Goal: Information Seeking & Learning: Check status

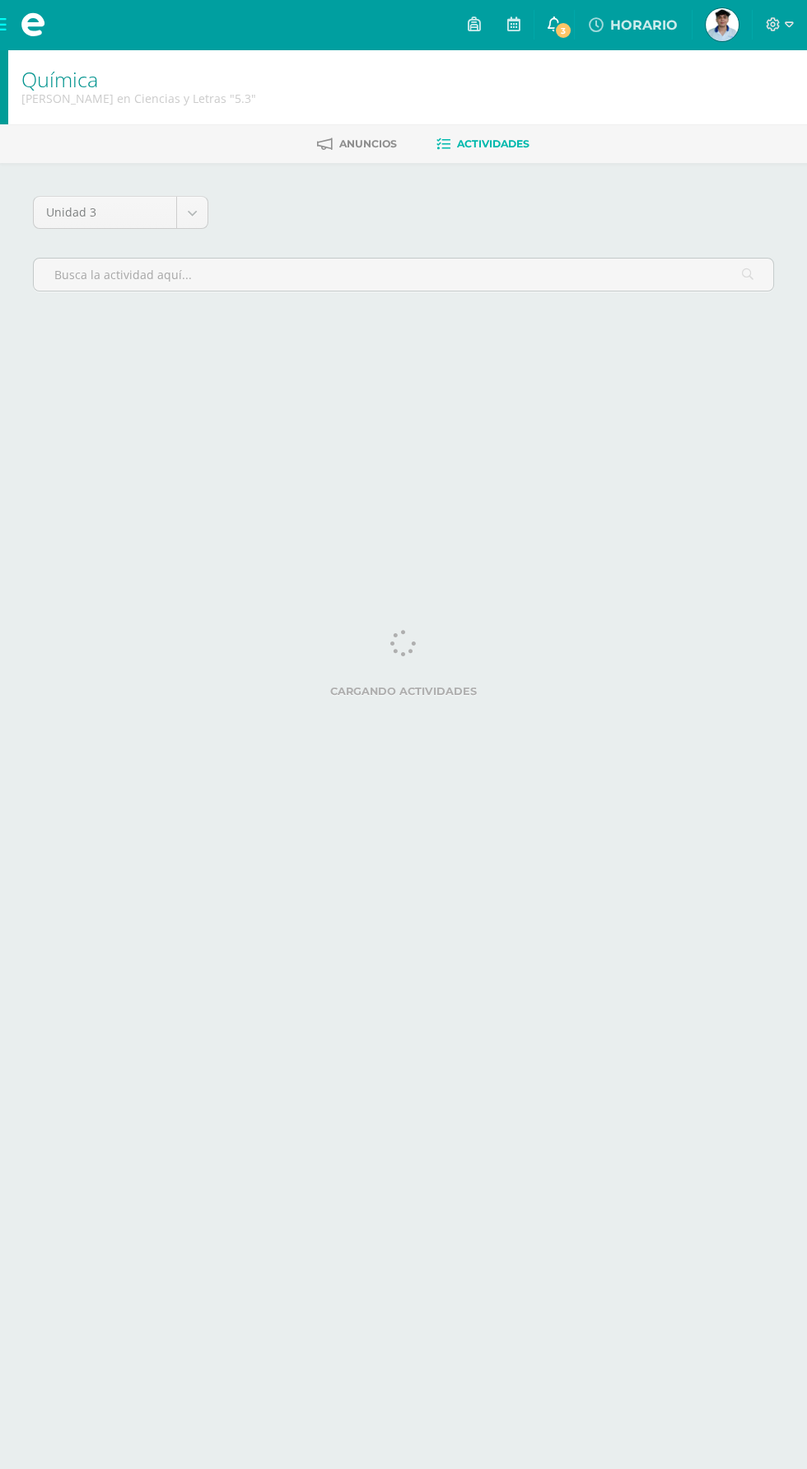
click at [572, 24] on span "3" at bounding box center [563, 30] width 18 height 18
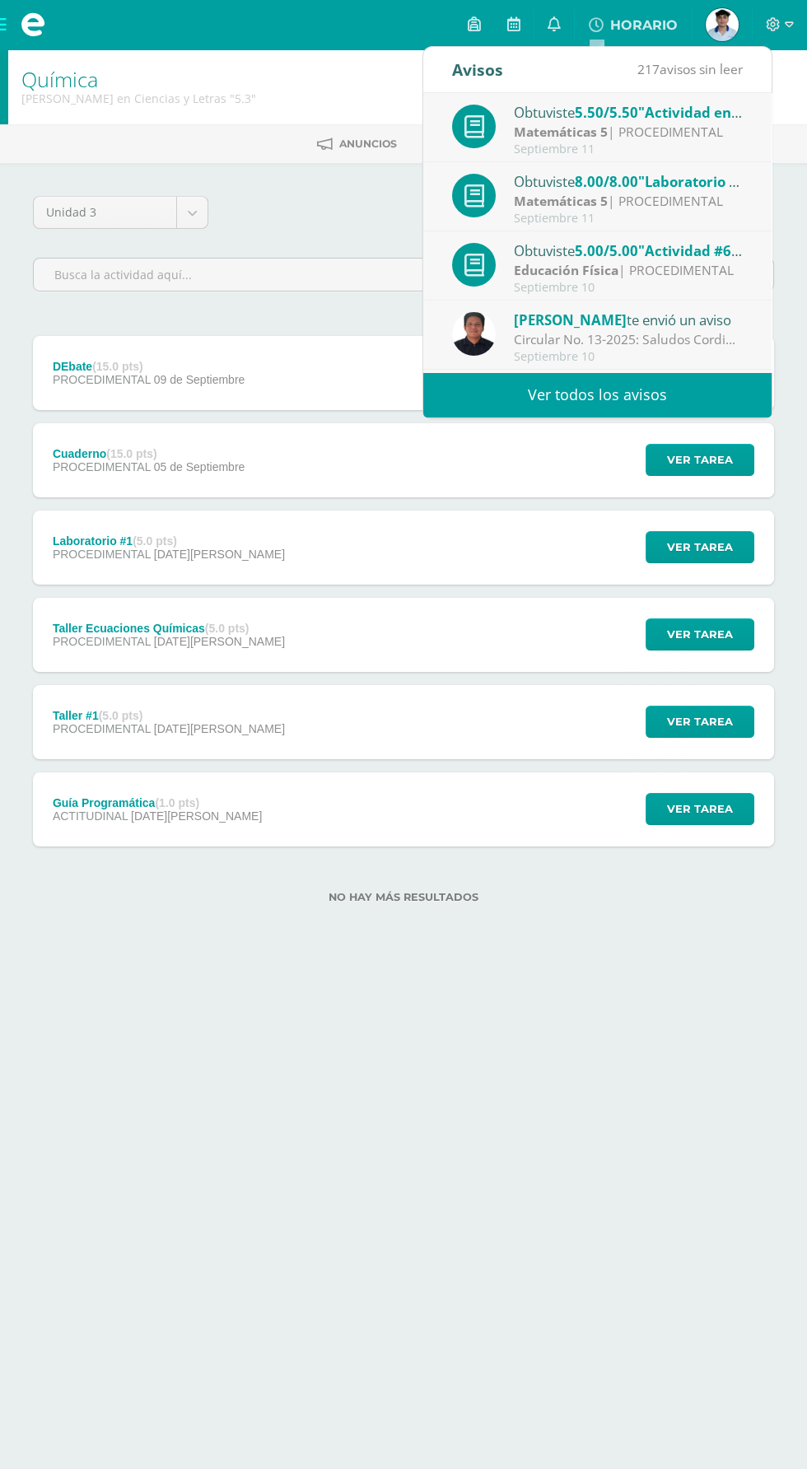
click at [597, 148] on div "Septiembre 11" at bounding box center [628, 149] width 229 height 14
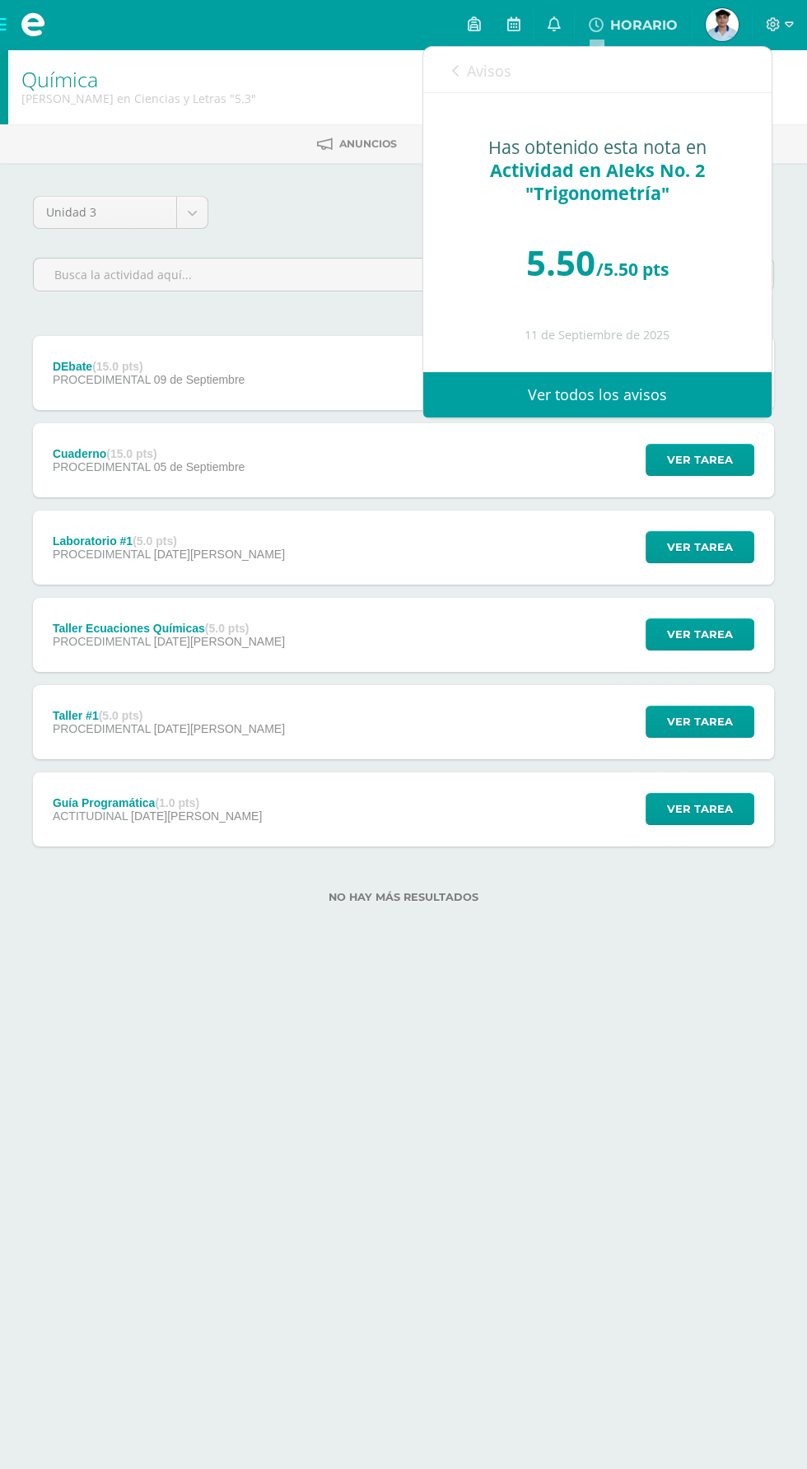
click at [473, 88] on link "Avisos" at bounding box center [481, 70] width 59 height 47
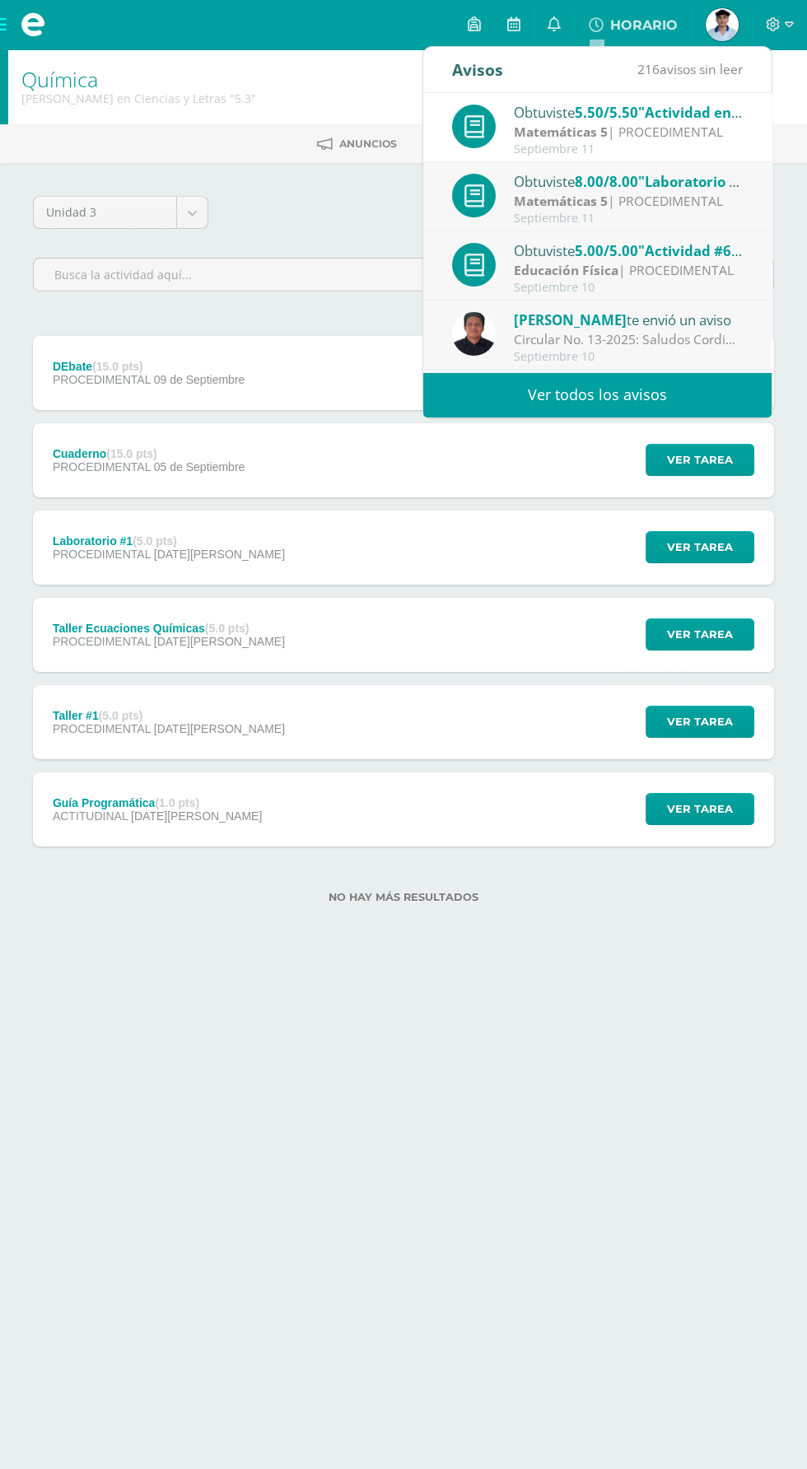
click at [569, 294] on div "Septiembre 10" at bounding box center [628, 288] width 229 height 14
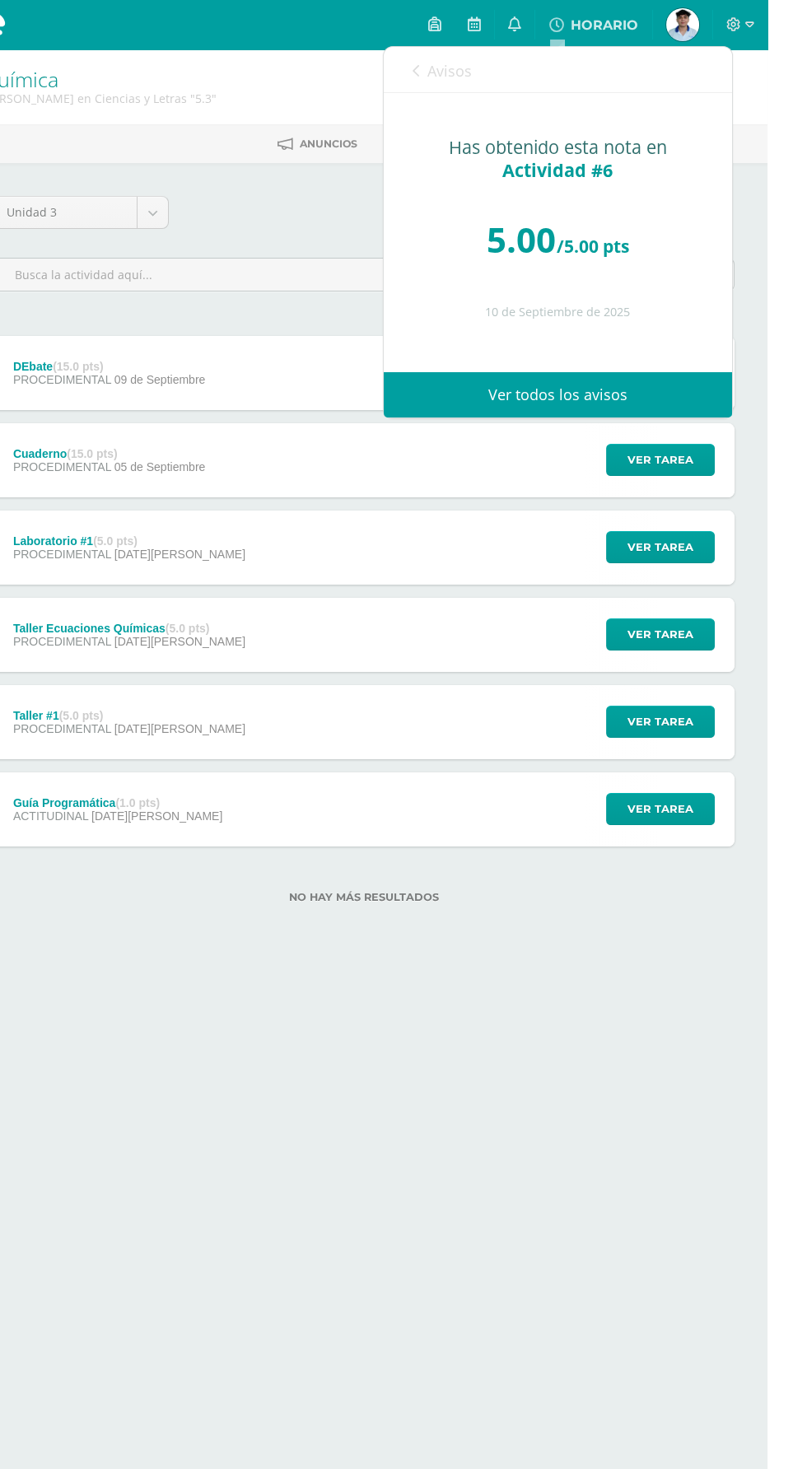
click at [476, 85] on link "Avisos" at bounding box center [481, 70] width 59 height 47
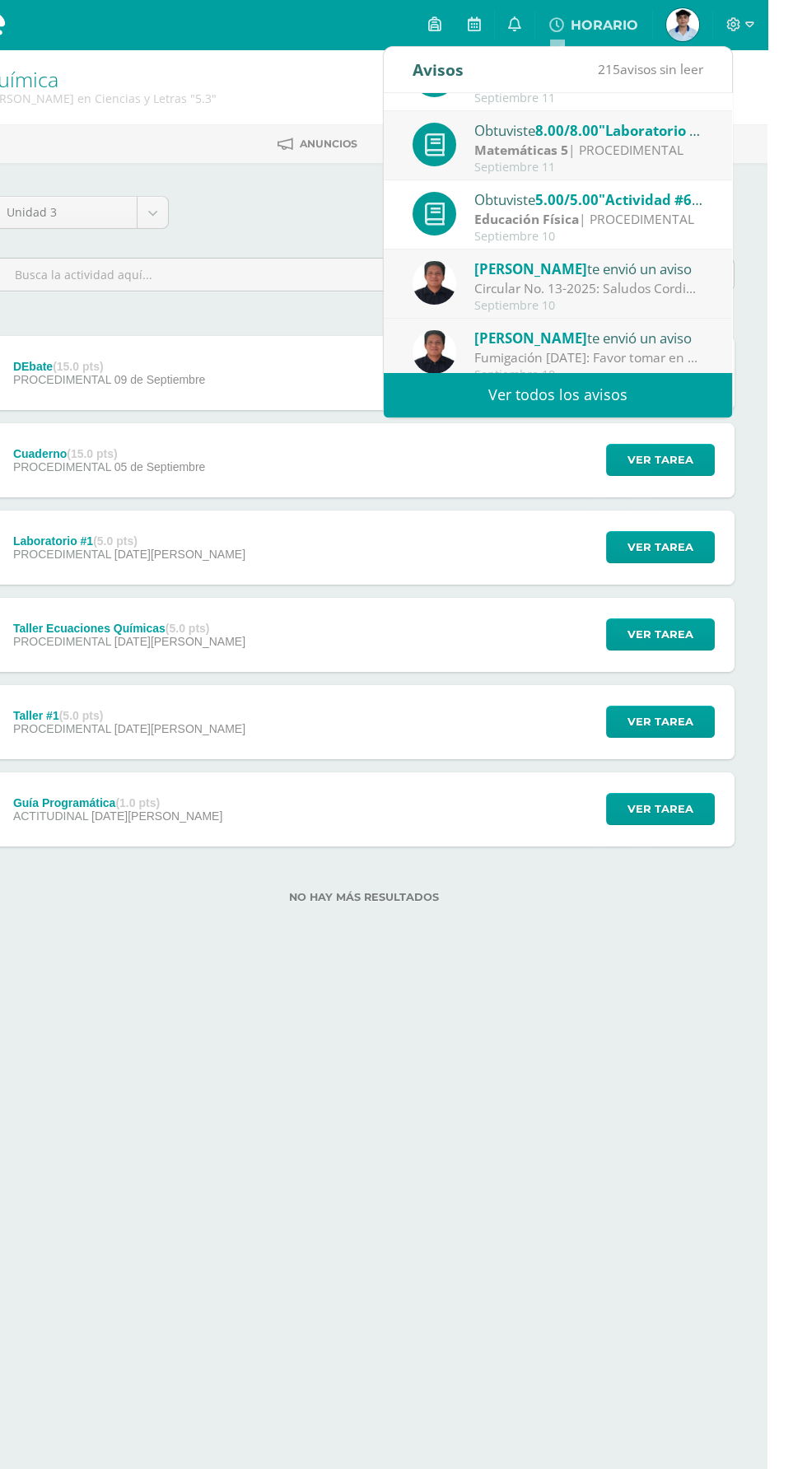
scroll to position [66, 0]
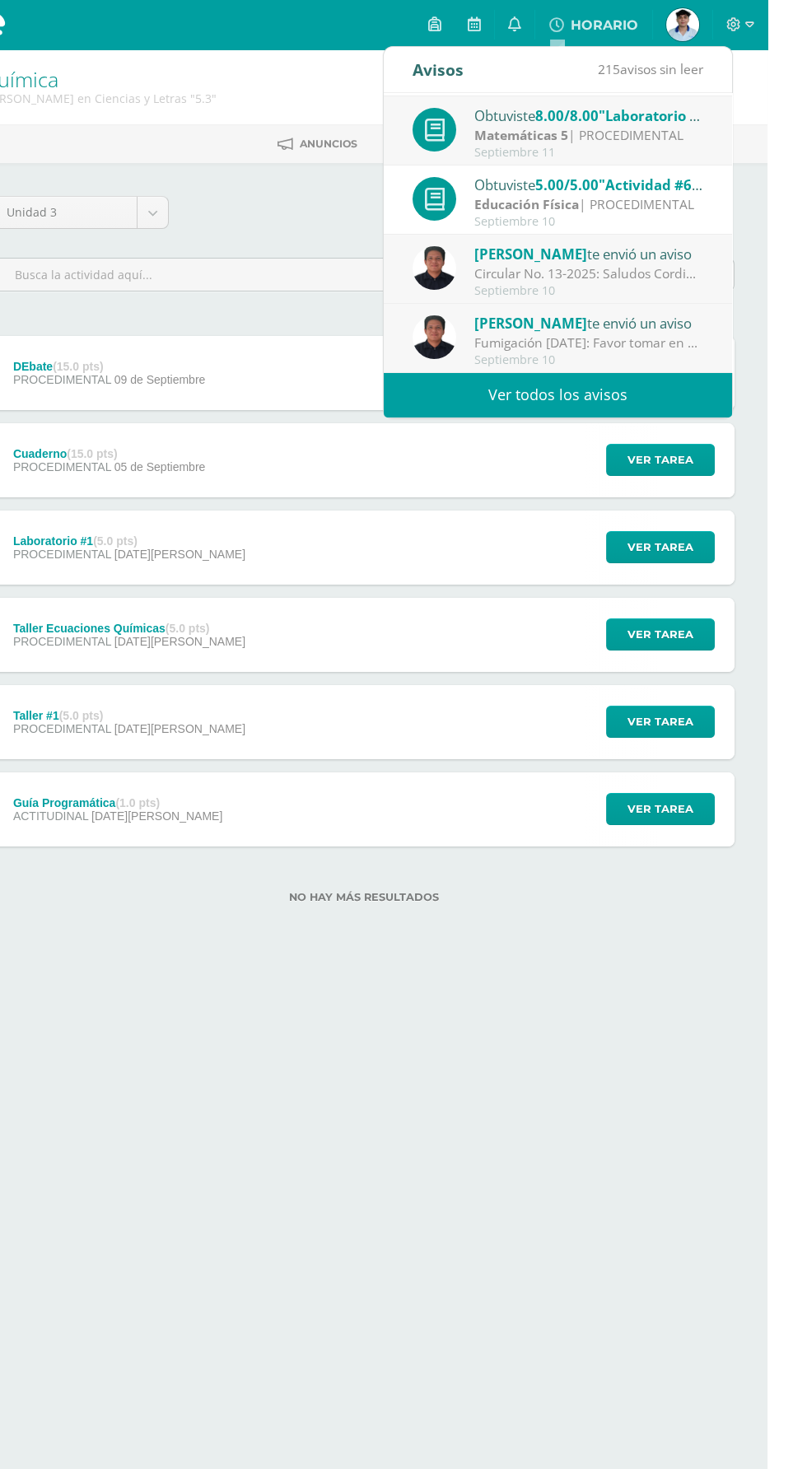
click at [629, 245] on div "[PERSON_NAME] te envió un aviso" at bounding box center [628, 253] width 229 height 21
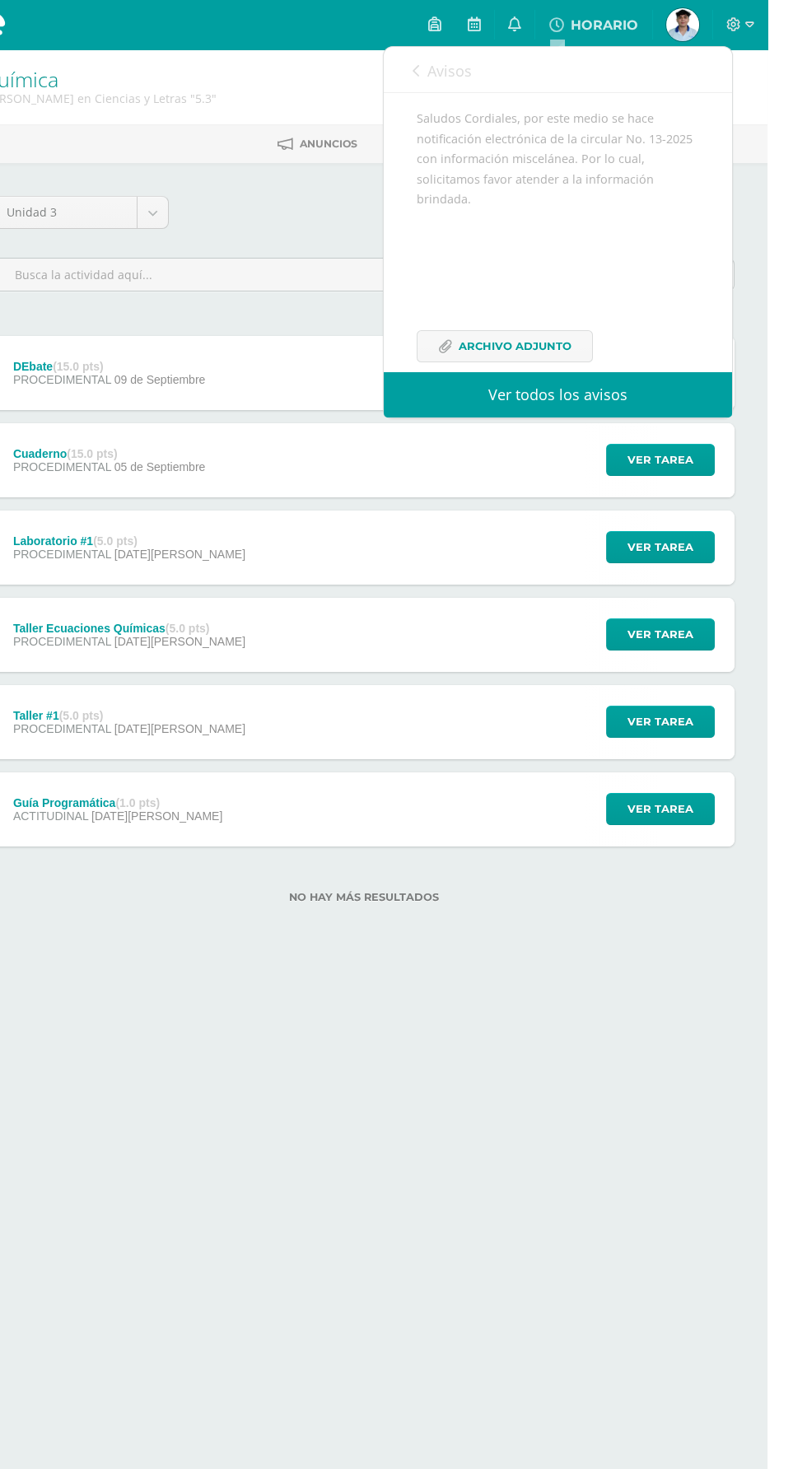
scroll to position [170, 0]
click at [575, 319] on span "Archivo Adjunto" at bounding box center [554, 319] width 113 height 30
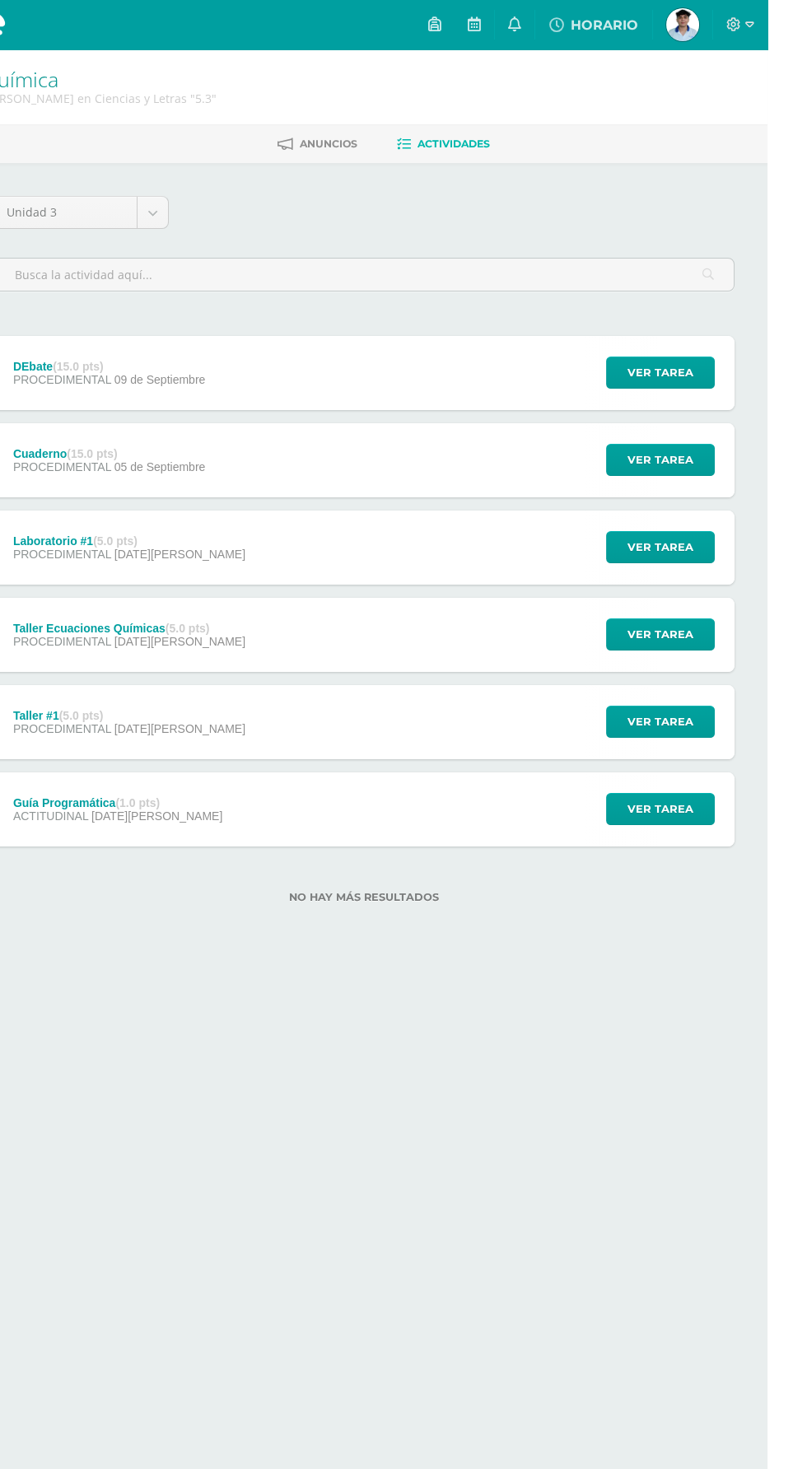
click at [589, 956] on html "Mis cursos Archivos Cerrar panel Biología [PERSON_NAME] en Ciencias y Letras "5…" at bounding box center [403, 478] width 807 height 956
